Goal: Task Accomplishment & Management: Manage account settings

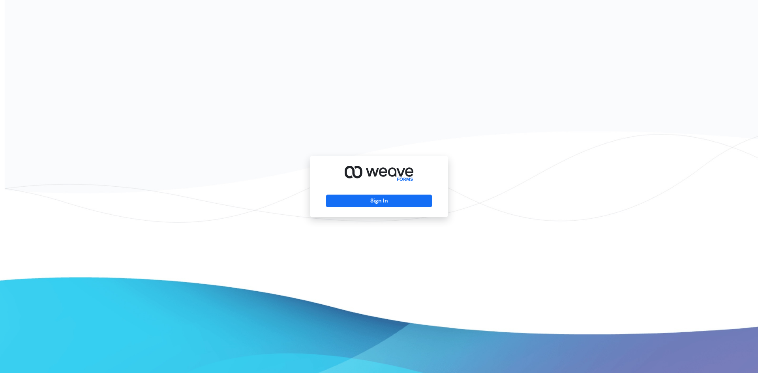
click at [355, 192] on div "Sign In" at bounding box center [379, 186] width 138 height 60
click at [347, 200] on button "Sign In" at bounding box center [378, 201] width 105 height 13
